Goal: Use online tool/utility: Utilize a website feature to perform a specific function

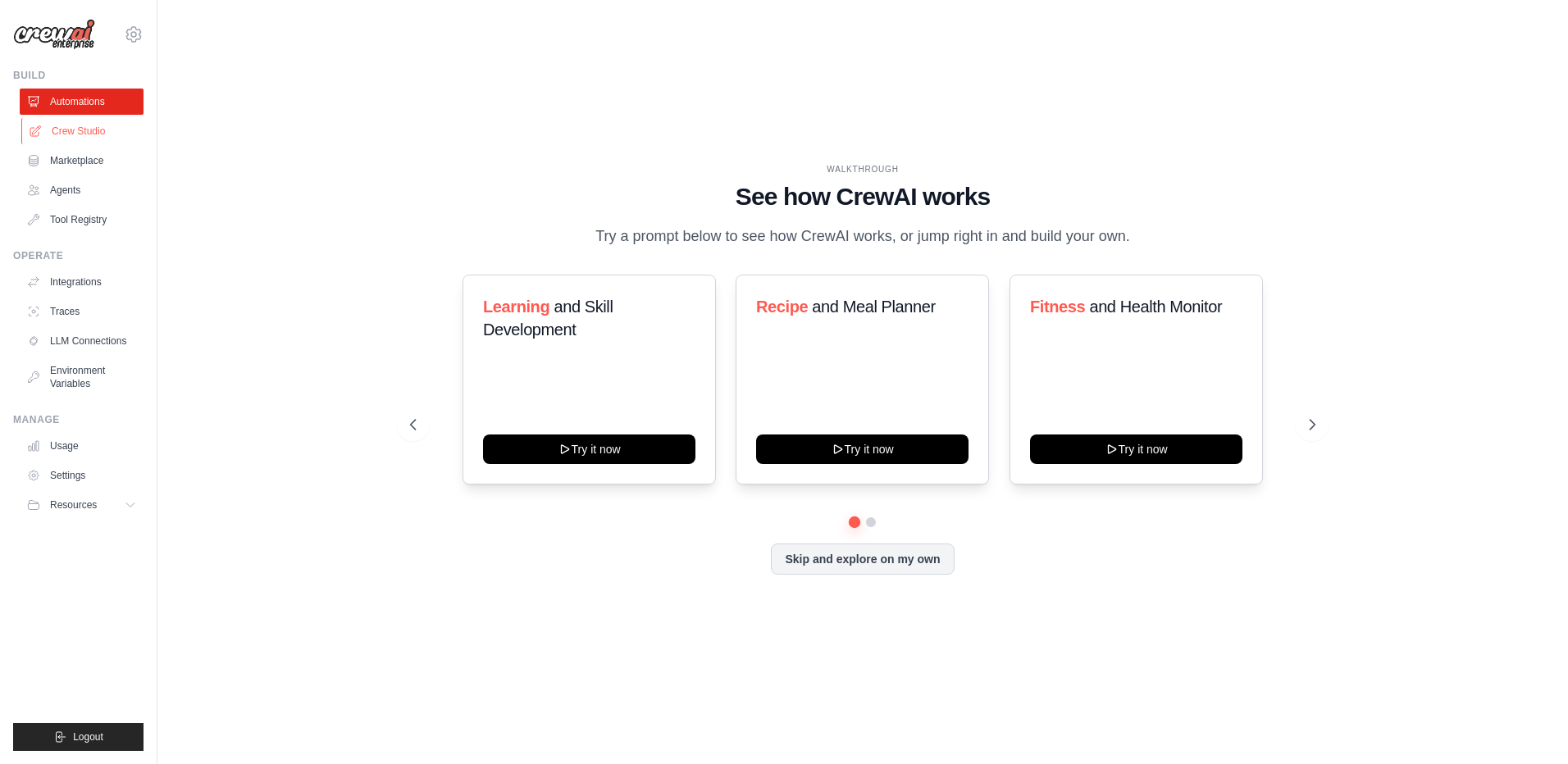
click at [74, 128] on link "Crew Studio" at bounding box center [82, 131] width 123 height 26
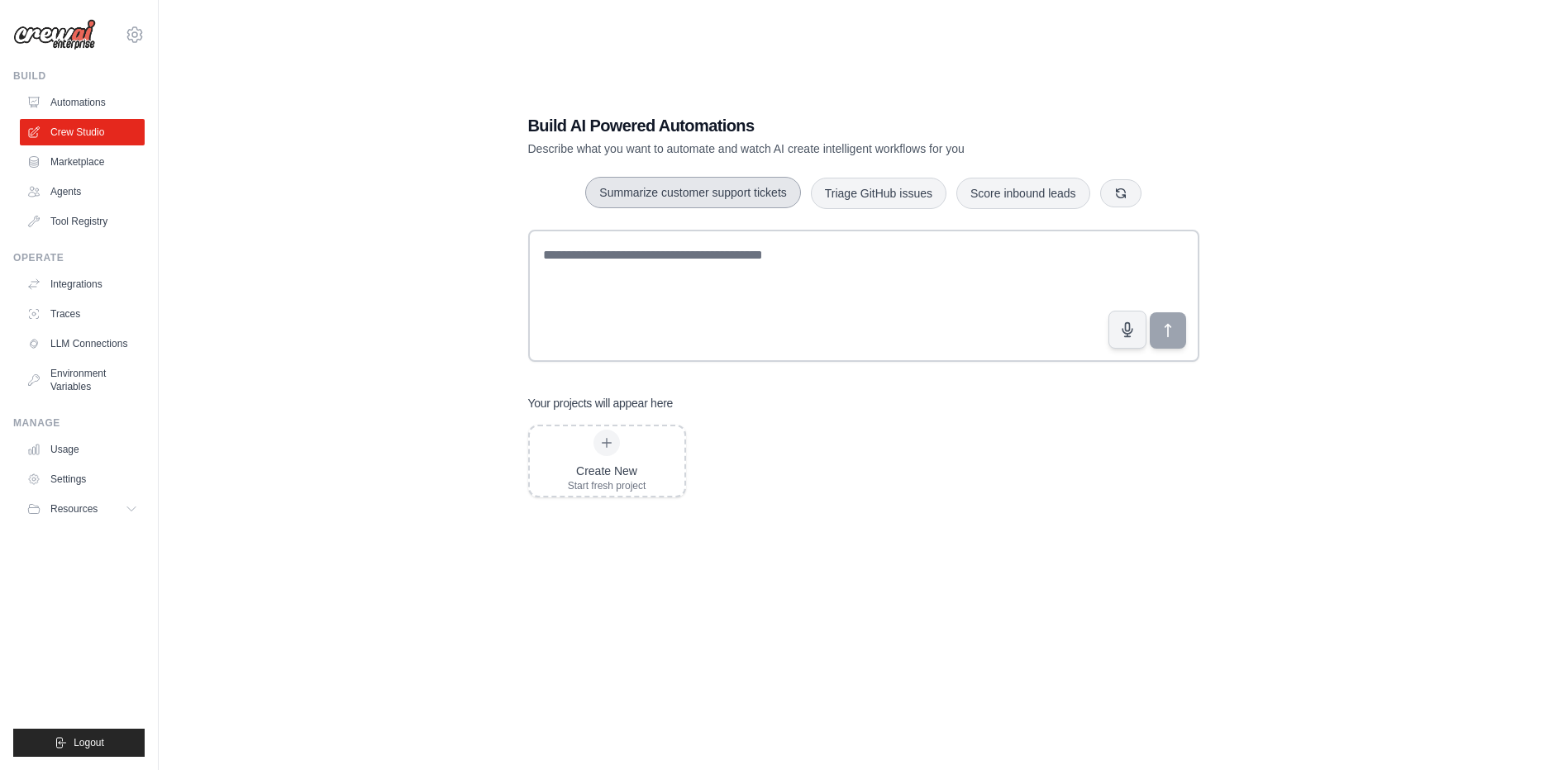
click at [699, 189] on button "Summarize customer support tickets" at bounding box center [693, 192] width 215 height 32
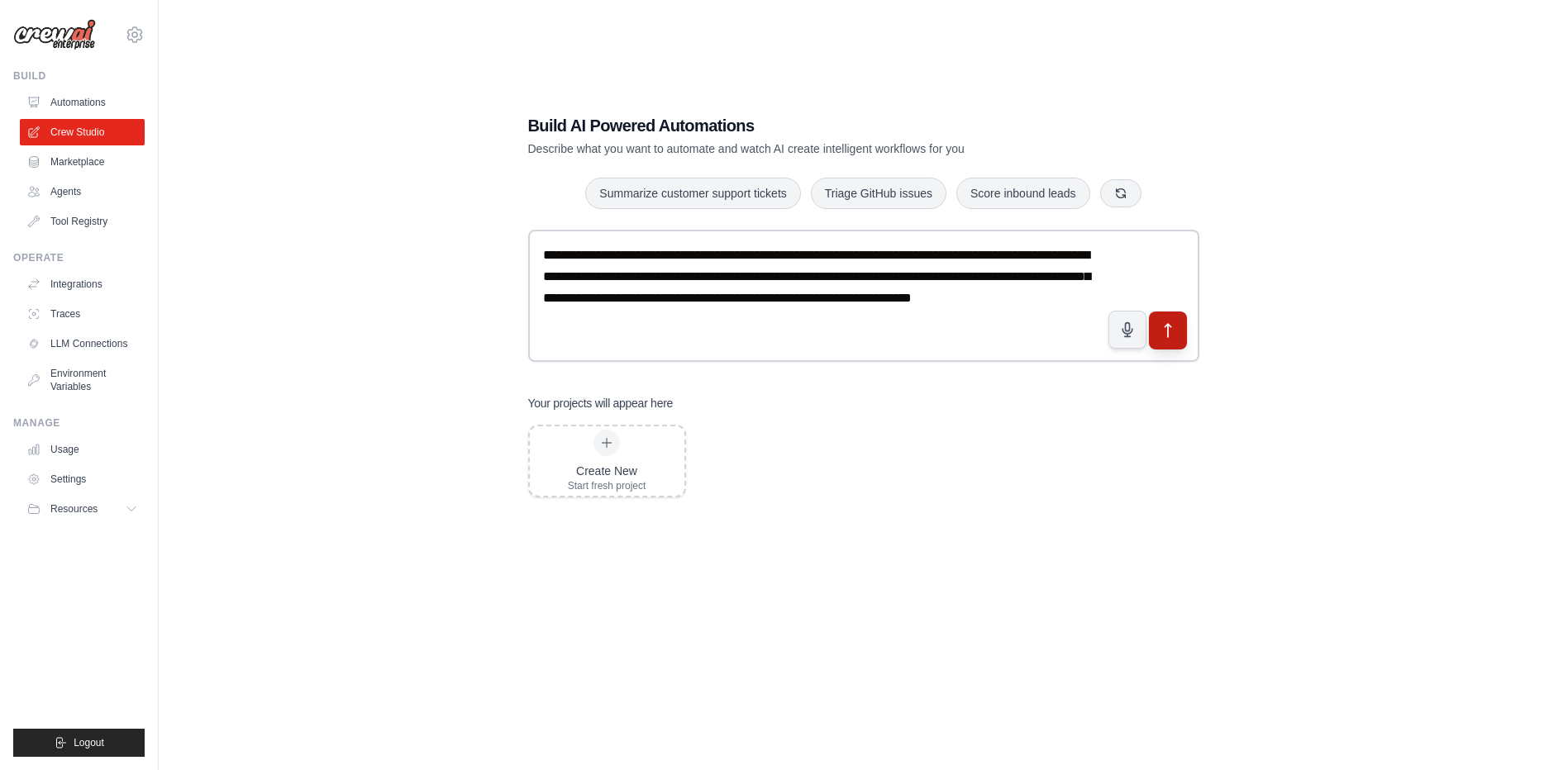
click at [1167, 330] on icon "submit" at bounding box center [1167, 331] width 18 height 18
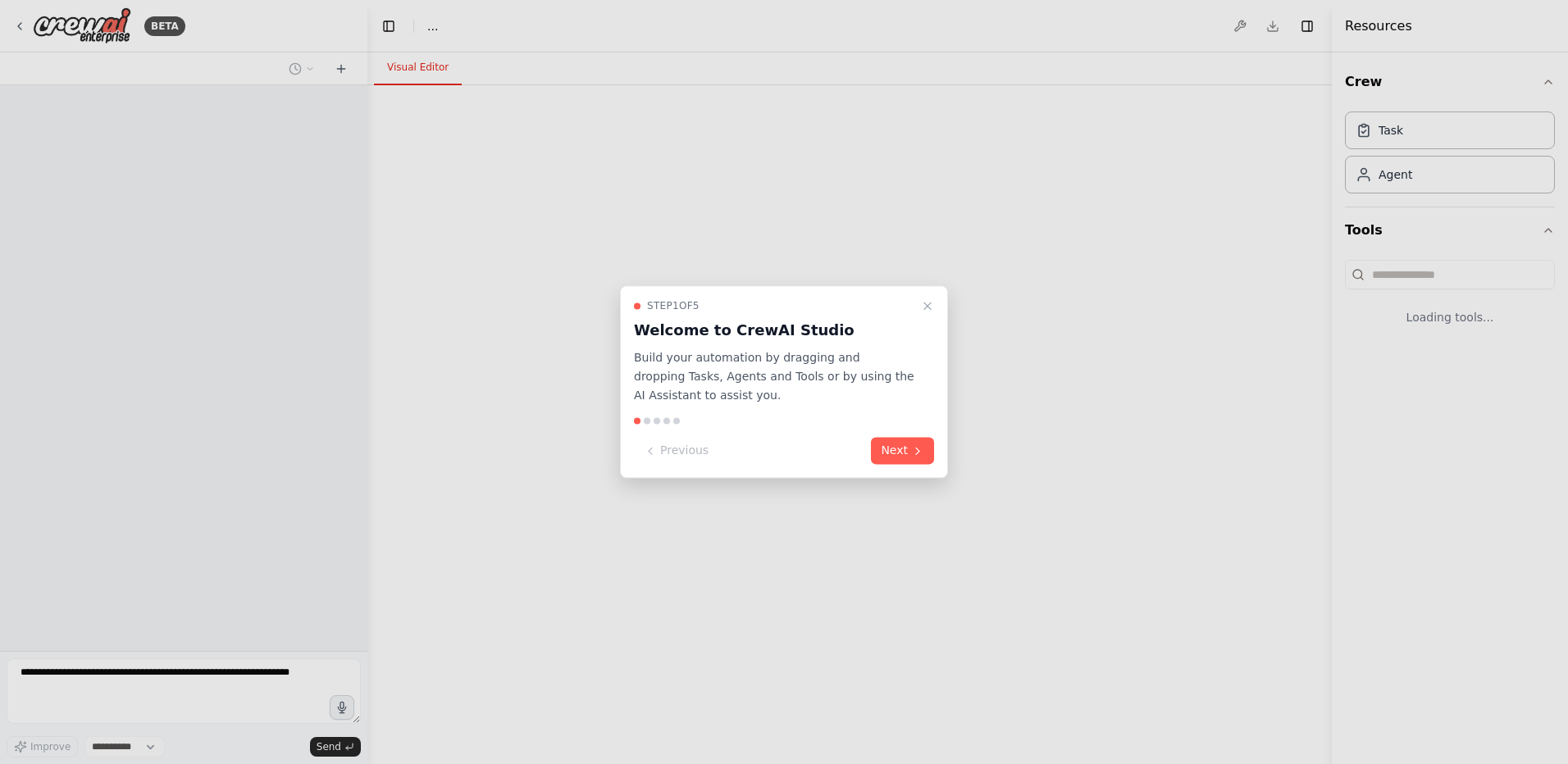
select select "****"
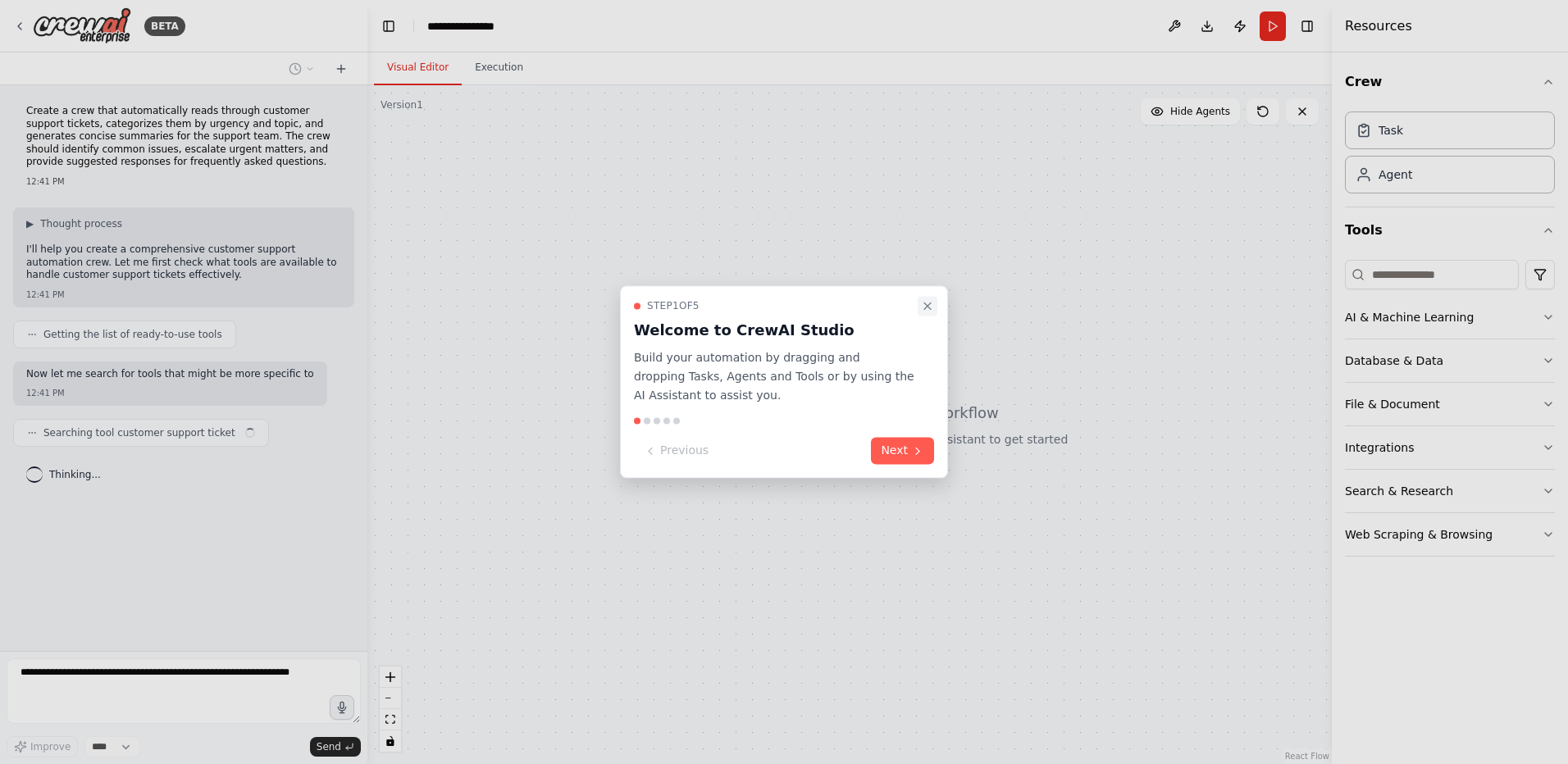
click at [928, 305] on icon "Close walkthrough" at bounding box center [927, 305] width 6 height 6
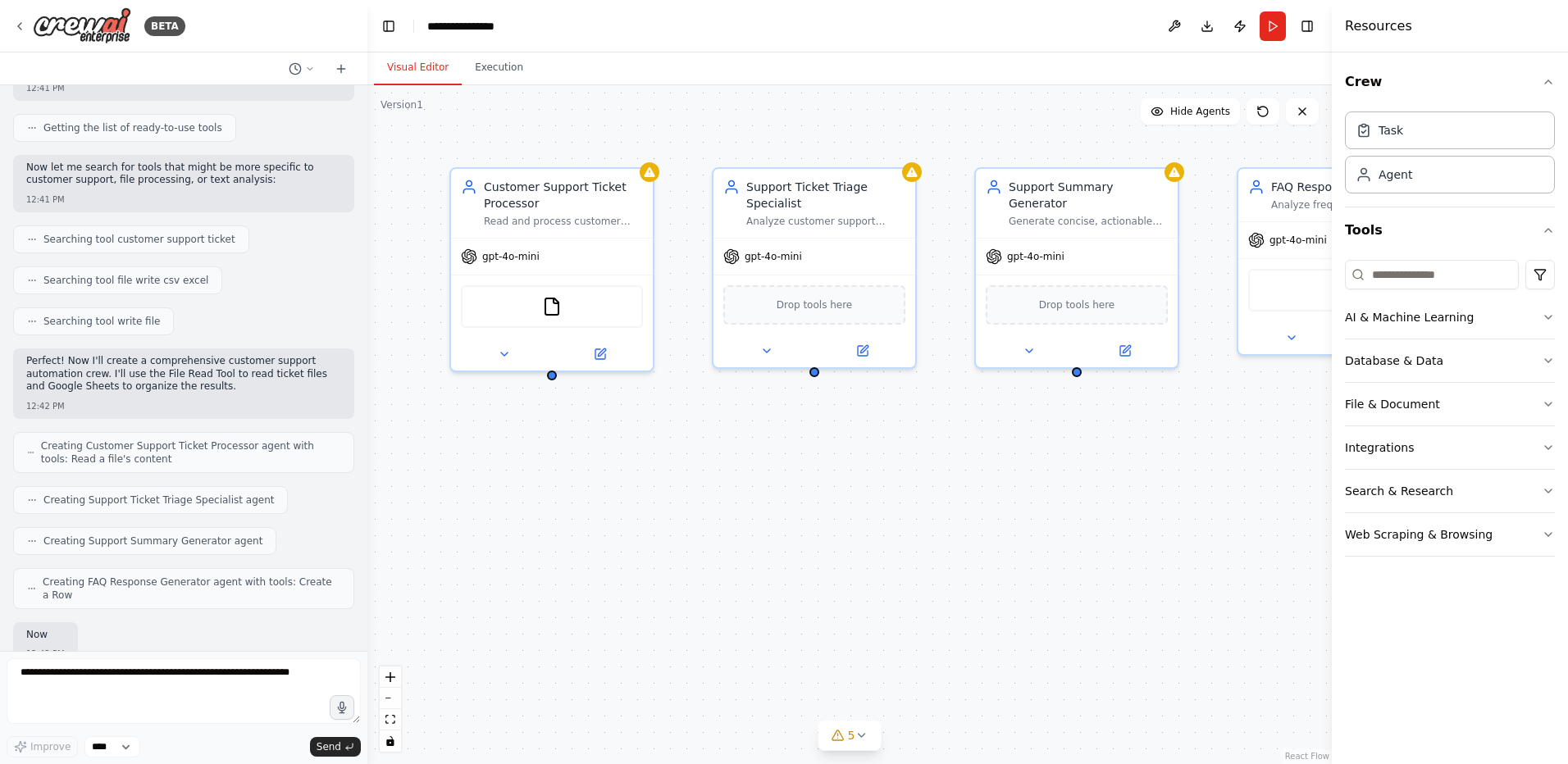
scroll to position [221, 0]
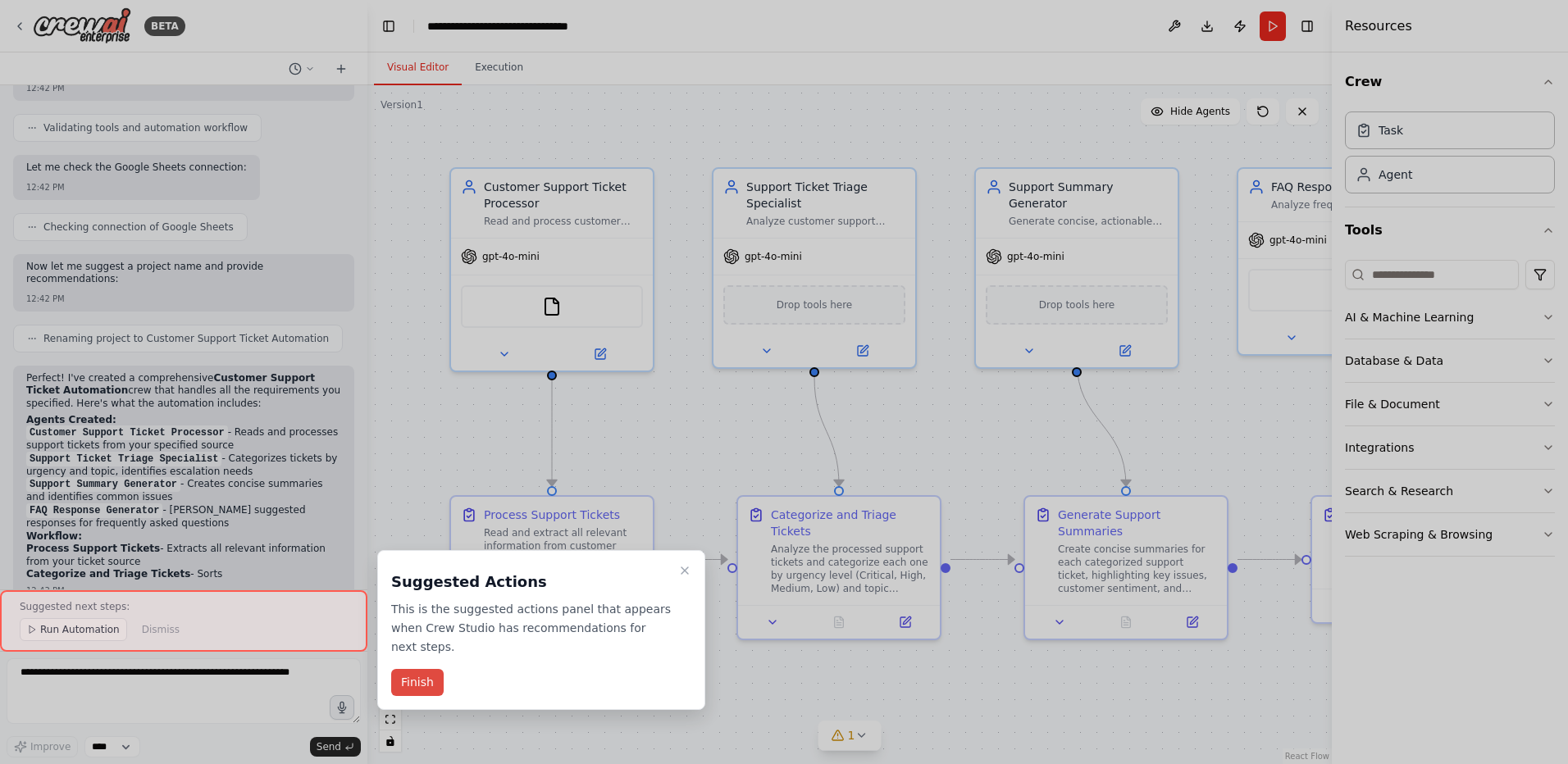
click at [428, 670] on button "Finish" at bounding box center [418, 682] width 53 height 27
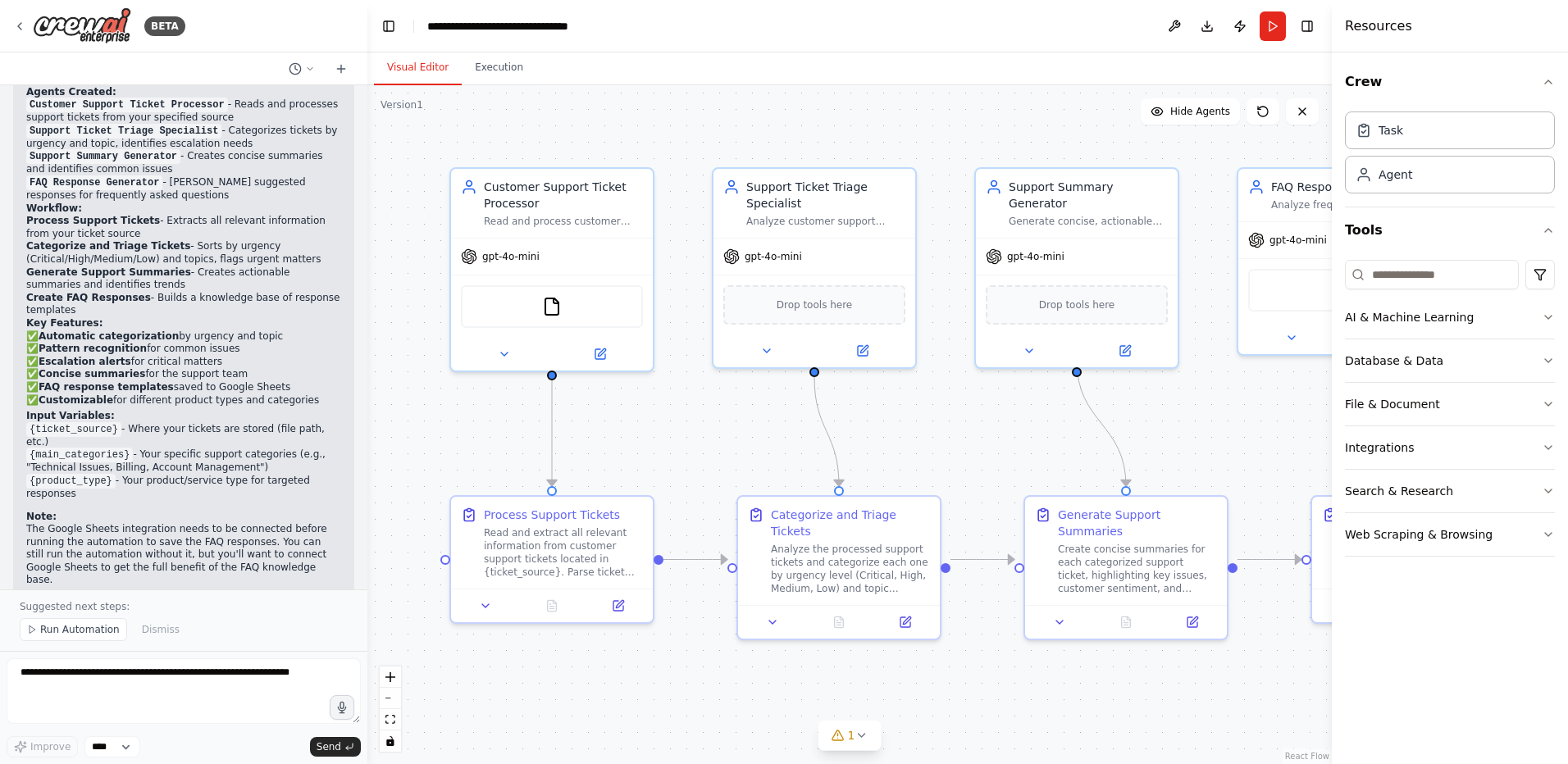
scroll to position [1373, 0]
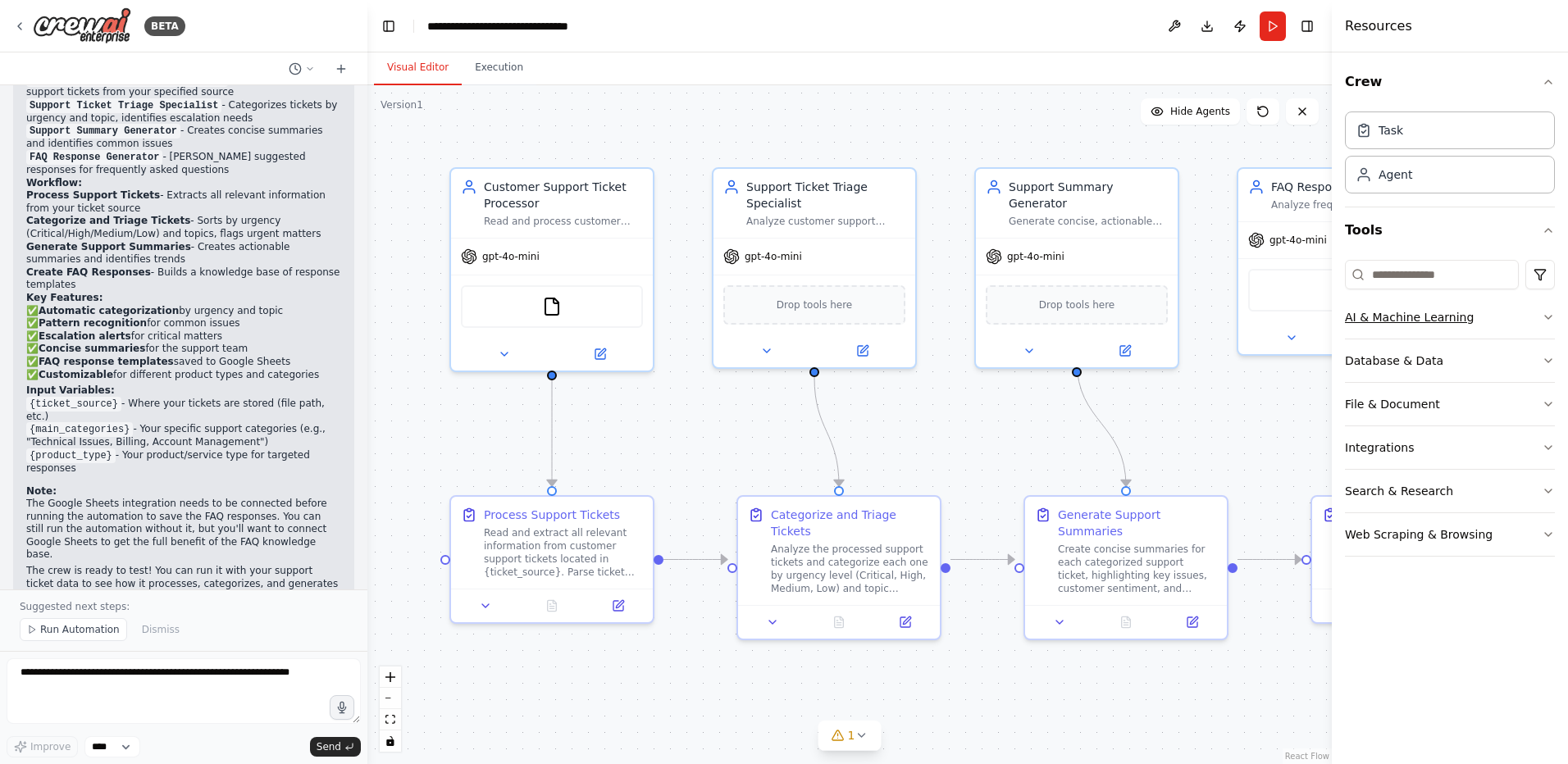
click at [1410, 312] on div "AI & Machine Learning" at bounding box center [1409, 317] width 129 height 17
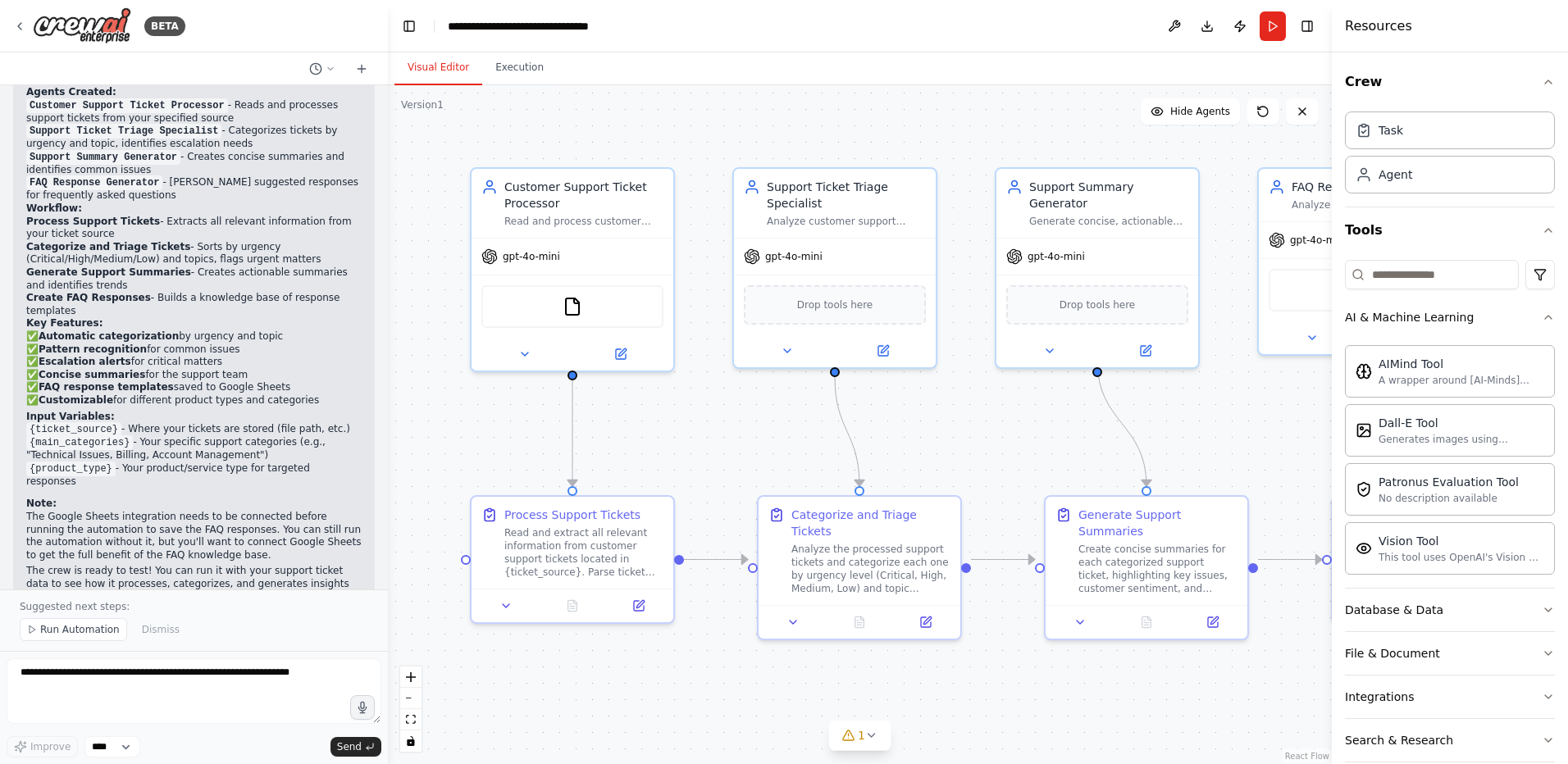
drag, startPoint x: 363, startPoint y: 505, endPoint x: 382, endPoint y: 144, distance: 361.5
click at [382, 144] on div "BETA Create a crew that automatically reads through customer support tickets, c…" at bounding box center [784, 382] width 1568 height 764
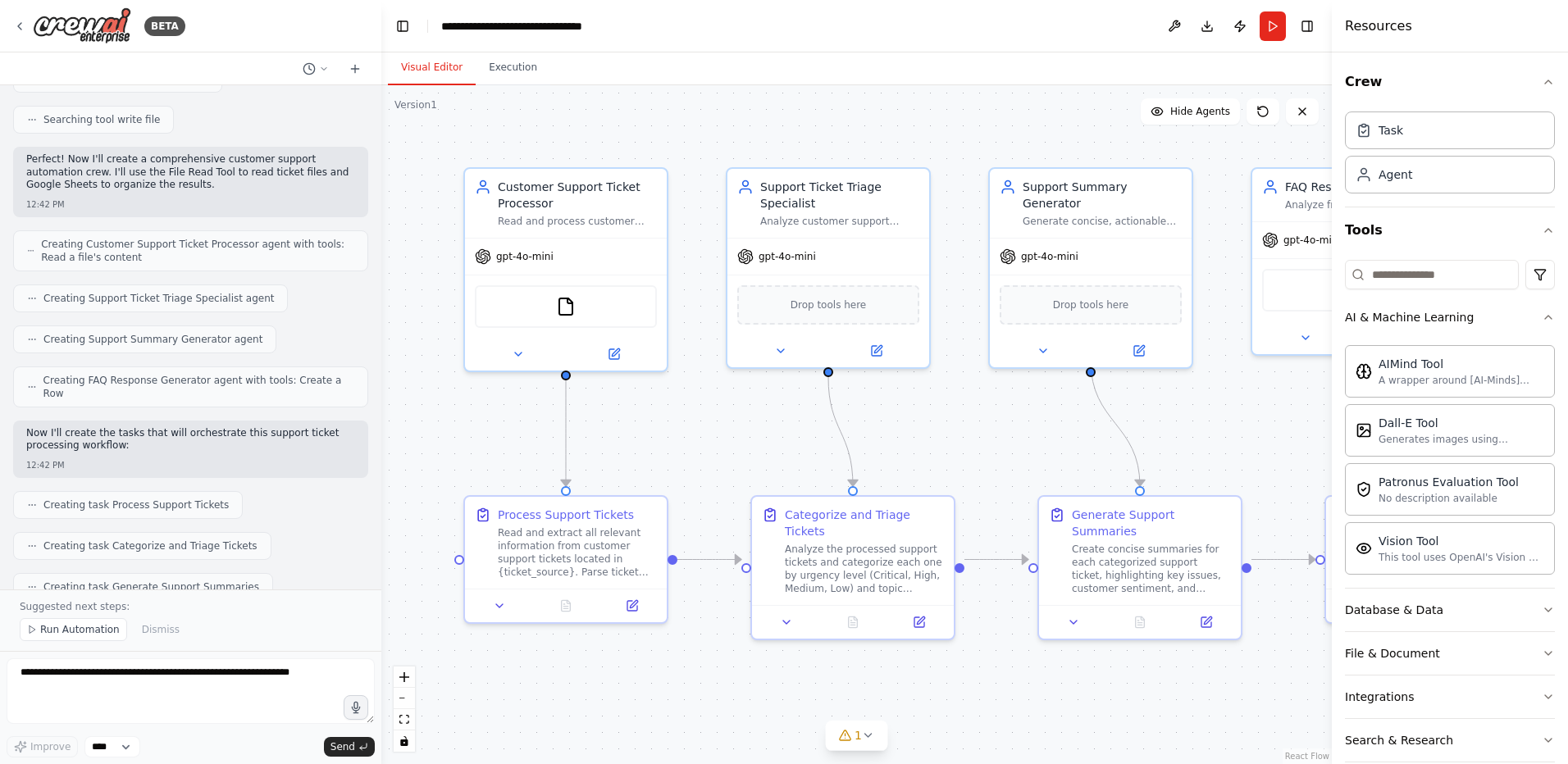
scroll to position [0, 0]
